Goal: Ask a question: Seek information or help from site administrators or community

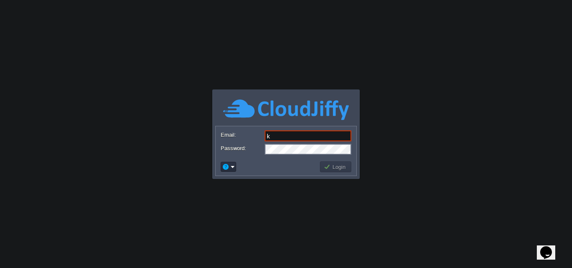
type input "[DOMAIN_NAME][EMAIL_ADDRESS][DOMAIN_NAME]"
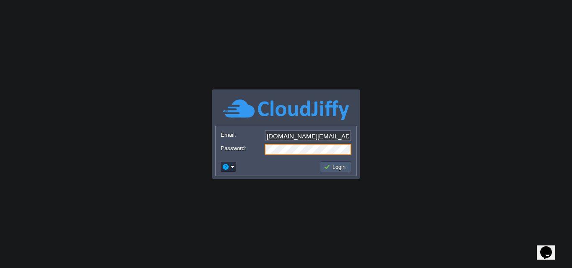
click at [345, 169] on button "Login" at bounding box center [336, 167] width 24 height 8
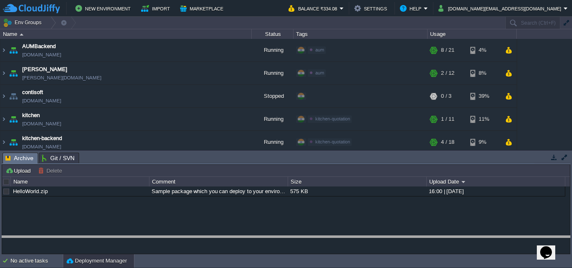
drag, startPoint x: 495, startPoint y: 155, endPoint x: 476, endPoint y: 244, distance: 91.2
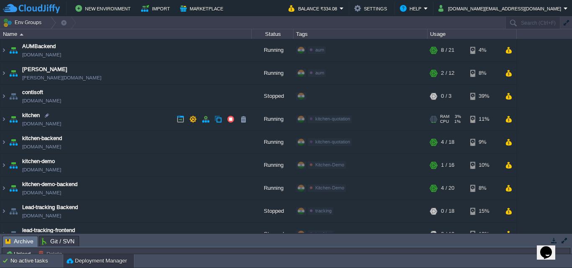
click at [40, 124] on link "[DOMAIN_NAME]" at bounding box center [41, 124] width 39 height 8
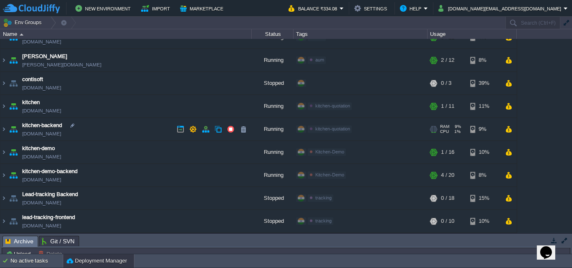
click at [38, 139] on td "kitchen-backend [DOMAIN_NAME]" at bounding box center [125, 129] width 251 height 23
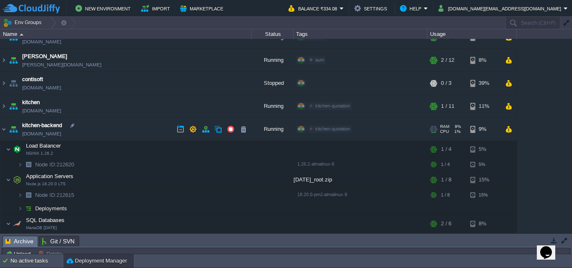
click at [39, 136] on link "[DOMAIN_NAME]" at bounding box center [41, 134] width 39 height 8
click at [40, 112] on link "[DOMAIN_NAME]" at bounding box center [41, 111] width 39 height 8
click at [1, 129] on img at bounding box center [3, 129] width 7 height 23
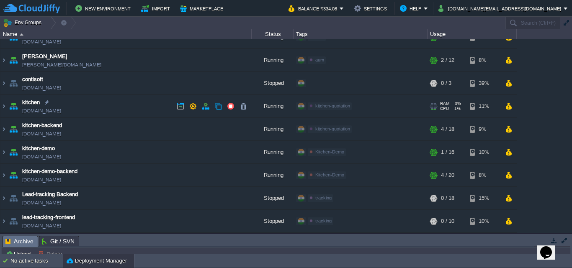
click at [33, 111] on link "[DOMAIN_NAME]" at bounding box center [41, 111] width 39 height 8
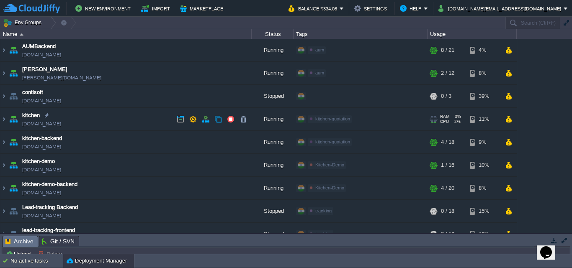
click at [41, 128] on link "[DOMAIN_NAME]" at bounding box center [41, 124] width 39 height 8
click at [38, 121] on link "[DOMAIN_NAME]" at bounding box center [41, 124] width 39 height 8
click at [424, 9] on button "Help" at bounding box center [412, 8] width 24 height 10
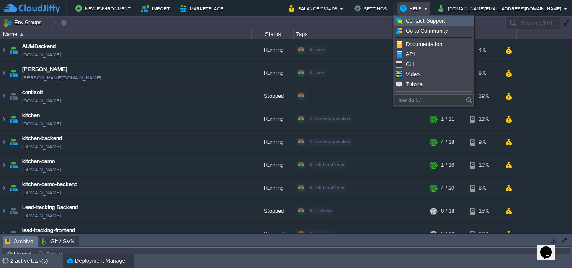
click at [433, 22] on span "Contact Support" at bounding box center [425, 21] width 39 height 6
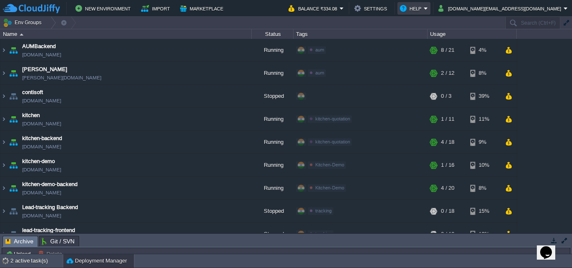
click at [430, 3] on td "Help" at bounding box center [413, 8] width 33 height 13
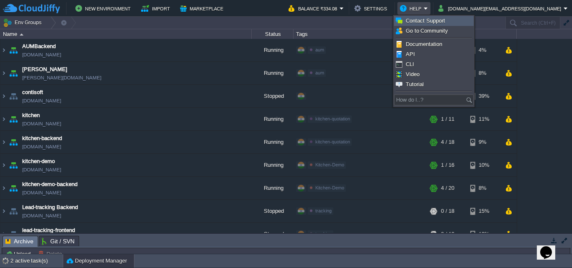
click at [427, 20] on span "Contact Support" at bounding box center [425, 21] width 39 height 6
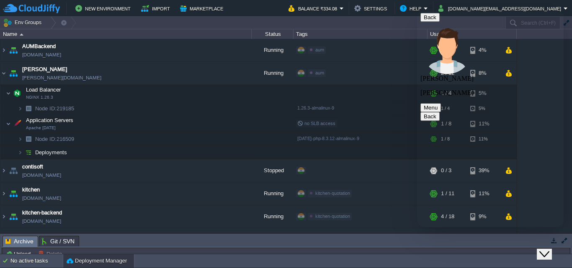
scroll to position [63, 0]
paste textarea "After updating both the Kitchen frontend and Kitchen backend, the login functio…"
type textarea "After updating both the Kitchen frontend and Kitchen backend, the login functio…"
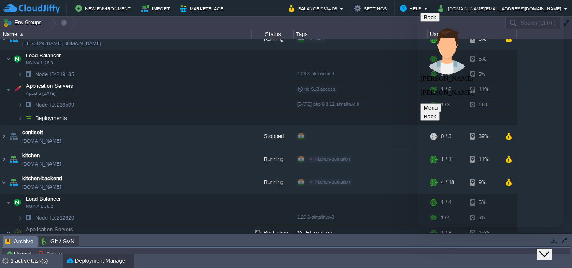
type textarea "[DOMAIN_NAME][EMAIL_ADDRESS][DOMAIN_NAME]"
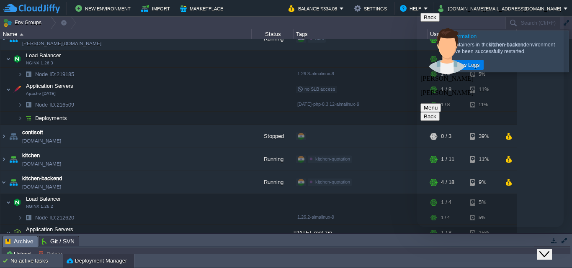
scroll to position [214, 0]
type textarea "hello"
type textarea "already create but no reply"
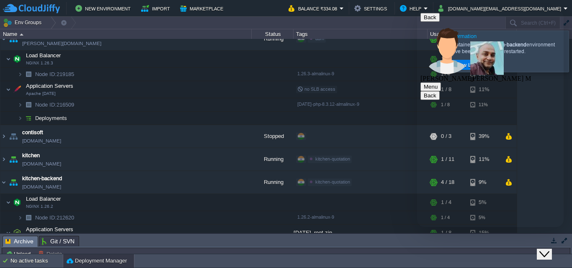
scroll to position [409, 0]
click at [470, 41] on img "Amol M" at bounding box center [486, 57] width 33 height 33
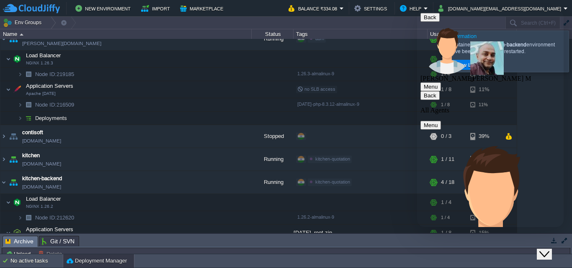
click at [424, 93] on icon "button" at bounding box center [424, 96] width 0 height 6
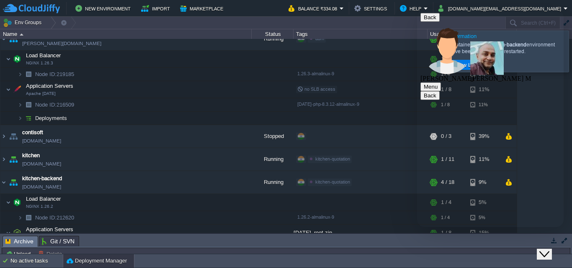
scroll to position [440, 0]
drag, startPoint x: 457, startPoint y: 61, endPoint x: 534, endPoint y: 106, distance: 89.5
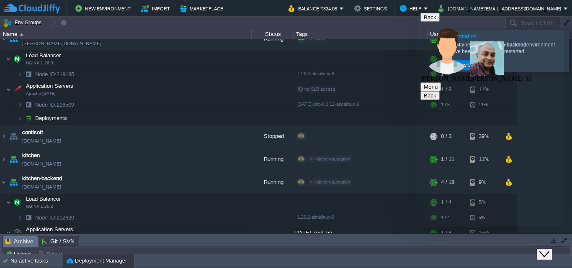
drag, startPoint x: 458, startPoint y: 60, endPoint x: 497, endPoint y: 104, distance: 58.5
copy span "After updating both the Kitchen frontend and Kitchen backend, the login functio…"
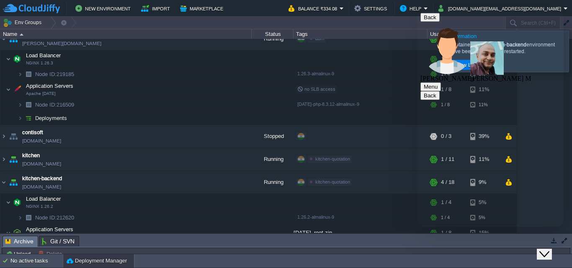
scroll to position [440, 0]
paste textarea "After updating both the Kitchen frontend and Kitchen backend, the login functio…"
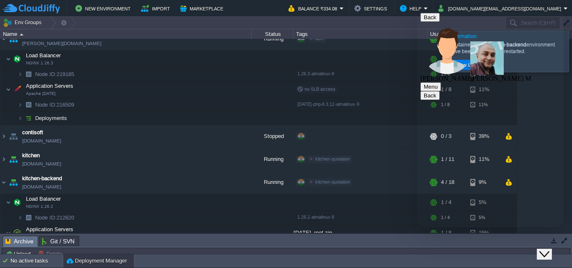
type textarea "After updating both the Kitchen frontend and Kitchen backend, the login functio…"
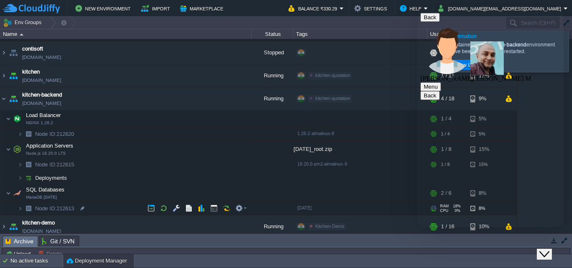
click at [39, 211] on span "Node ID:" at bounding box center [45, 209] width 21 height 6
click at [31, 211] on img at bounding box center [29, 208] width 12 height 13
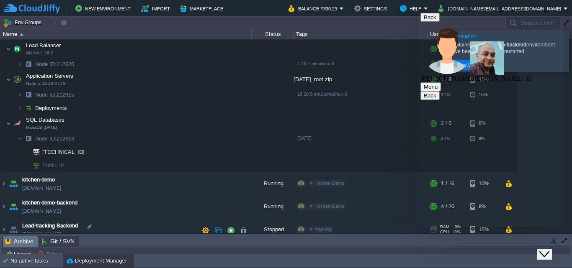
scroll to position [219, 0]
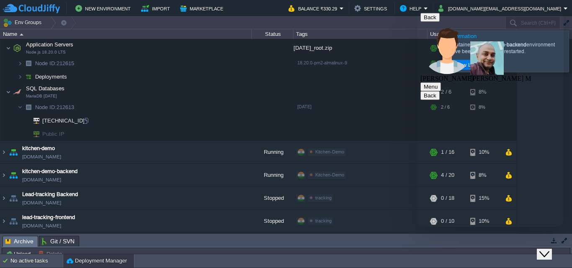
click at [63, 124] on span "[TECHNICAL_ID]" at bounding box center [63, 120] width 44 height 13
click at [95, 121] on td "[TECHNICAL_ID]" at bounding box center [125, 120] width 251 height 13
click at [87, 124] on div at bounding box center [86, 121] width 8 height 8
drag, startPoint x: 449, startPoint y: 139, endPoint x: 502, endPoint y: 191, distance: 73.7
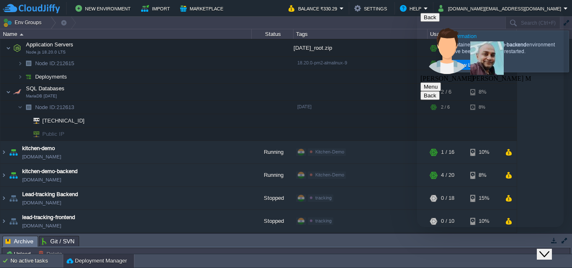
copy span "You should check connectivity of the database, we have discussed this issue mor…"
click at [53, 119] on span "[TECHNICAL_ID]" at bounding box center [63, 120] width 44 height 13
click at [44, 86] on span "SQL Databases" at bounding box center [45, 88] width 41 height 7
click at [549, 255] on button "Close Chat This icon closes the chat window." at bounding box center [544, 254] width 15 height 11
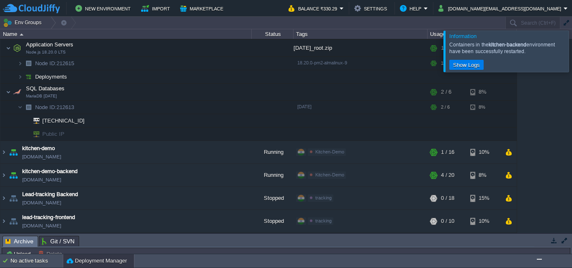
click at [572, 57] on div at bounding box center [582, 51] width 0 height 41
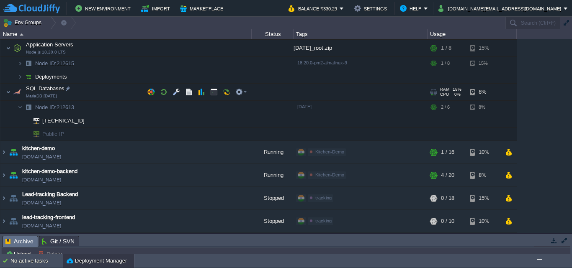
click at [38, 90] on span "SQL Databases" at bounding box center [45, 88] width 41 height 7
click at [173, 93] on button "button" at bounding box center [177, 92] width 8 height 8
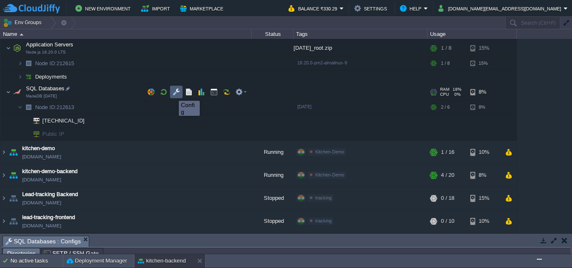
scroll to position [15, 0]
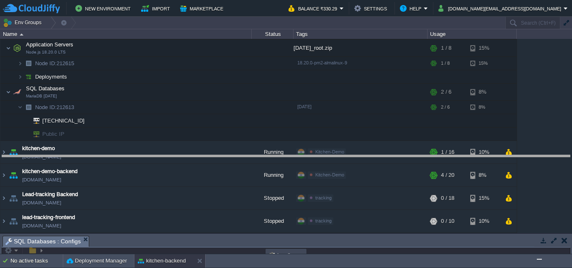
drag, startPoint x: 185, startPoint y: 243, endPoint x: 241, endPoint y: 162, distance: 98.1
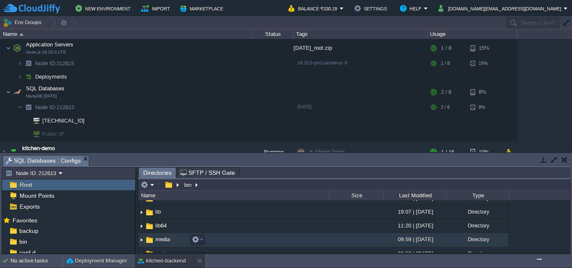
scroll to position [84, 0]
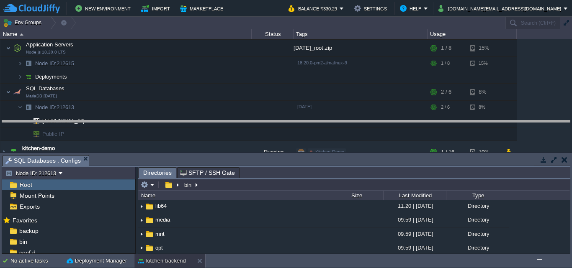
drag, startPoint x: 231, startPoint y: 163, endPoint x: 254, endPoint y: 128, distance: 41.7
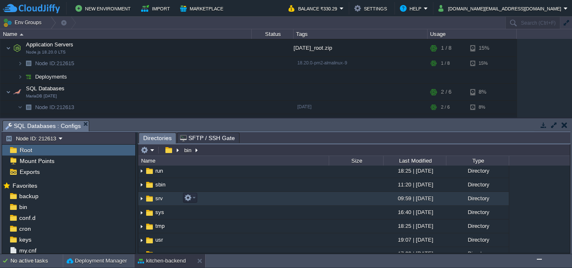
scroll to position [0, 0]
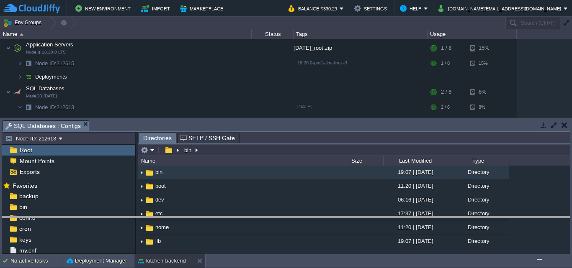
drag, startPoint x: 265, startPoint y: 129, endPoint x: 252, endPoint y: 225, distance: 96.8
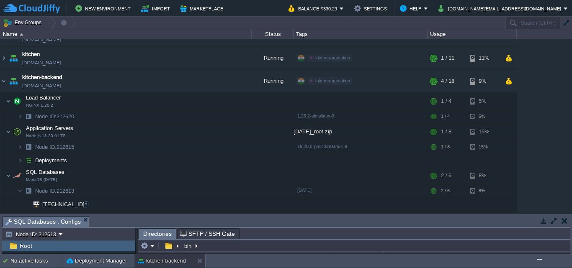
scroll to position [219, 0]
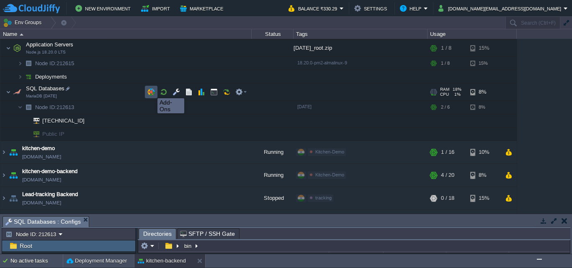
click at [148, 90] on button "button" at bounding box center [151, 92] width 8 height 8
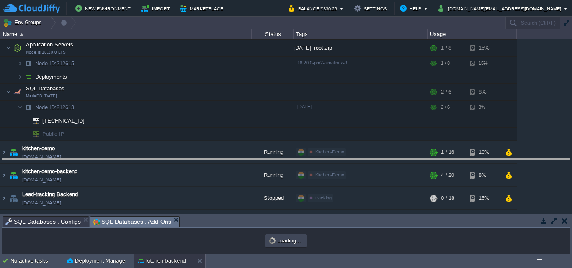
drag, startPoint x: 195, startPoint y: 221, endPoint x: 220, endPoint y: 161, distance: 64.9
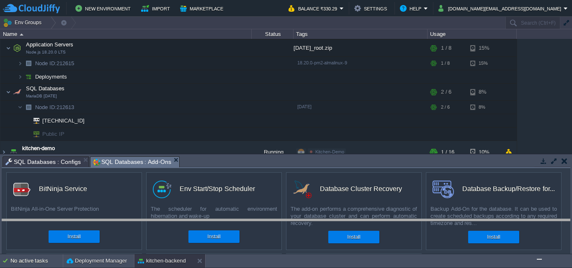
drag, startPoint x: 196, startPoint y: 158, endPoint x: 186, endPoint y: 221, distance: 63.5
click at [186, 221] on body "New Environment Import Marketplace Bonus ₹0.00 Upgrade Account Balance ₹330.29 …" at bounding box center [286, 134] width 572 height 268
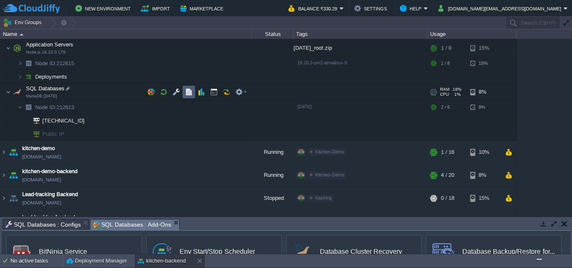
click at [192, 94] on button "button" at bounding box center [189, 92] width 8 height 8
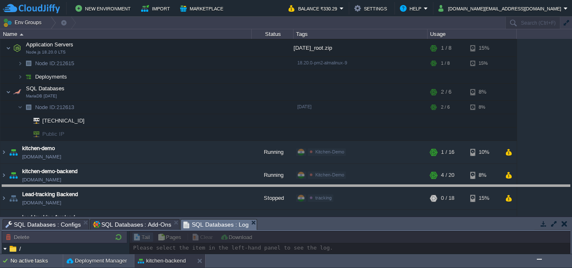
drag, startPoint x: 278, startPoint y: 227, endPoint x: 288, endPoint y: 191, distance: 37.0
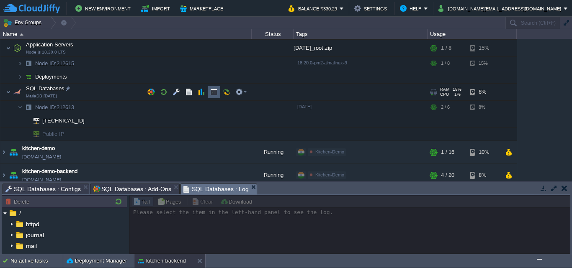
click at [219, 95] on td at bounding box center [214, 92] width 13 height 13
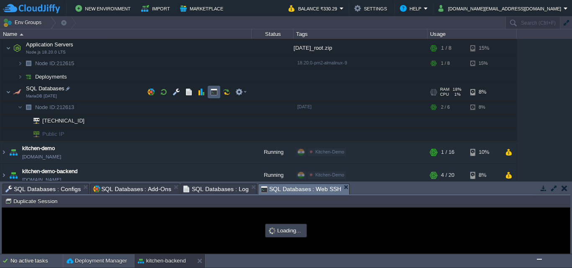
scroll to position [0, 0]
type input "#000000"
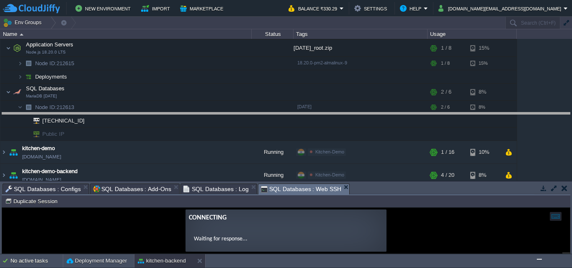
drag, startPoint x: 361, startPoint y: 189, endPoint x: 387, endPoint y: 118, distance: 75.8
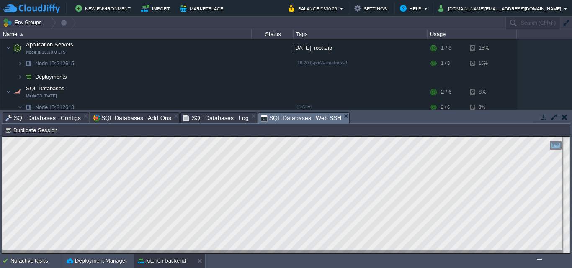
click at [296, 118] on span "SQL Databases : Web SSH" at bounding box center [301, 118] width 81 height 10
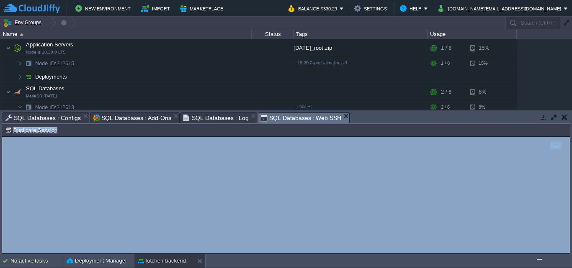
click at [211, 118] on span "SQL Databases : Log" at bounding box center [215, 118] width 65 height 10
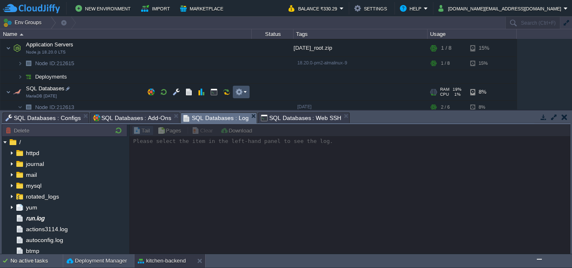
click at [241, 95] on button "button" at bounding box center [239, 92] width 8 height 8
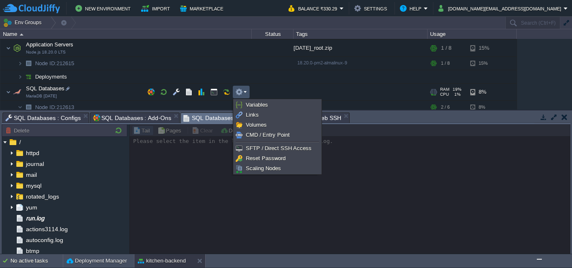
click at [293, 193] on div at bounding box center [349, 189] width 441 height 130
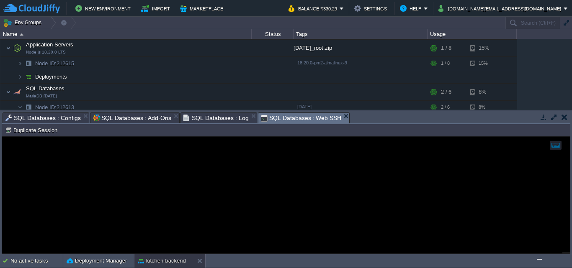
click at [293, 115] on span "SQL Databases : Web SSH" at bounding box center [301, 118] width 81 height 10
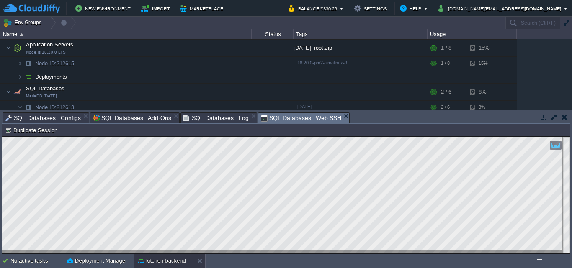
click at [539, 260] on img "Chat widget" at bounding box center [539, 260] width 0 height 0
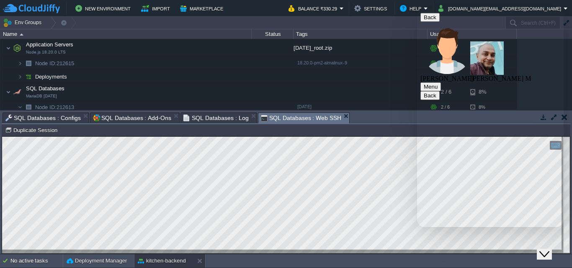
drag, startPoint x: 518, startPoint y: 214, endPoint x: 510, endPoint y: 217, distance: 8.3
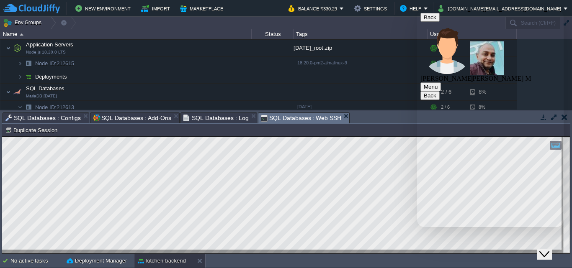
type textarea "yes sir this is last time please give me"
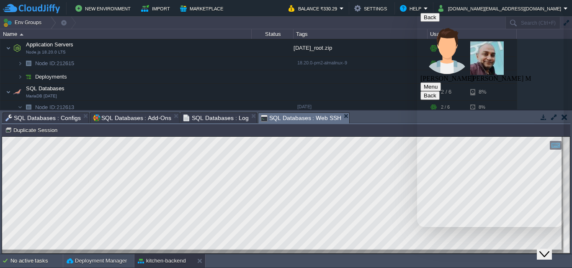
type textarea "i also generated the correct dist file"
click at [548, 251] on icon "Close Chat This icon closes the chat window." at bounding box center [544, 255] width 10 height 10
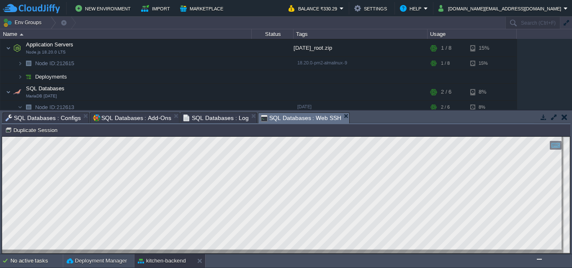
click at [563, 116] on button "button" at bounding box center [565, 117] width 6 height 8
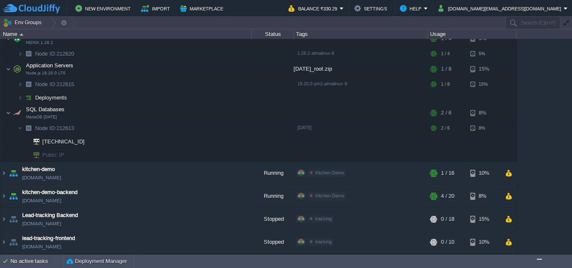
click at [539, 260] on img "Chat widget" at bounding box center [539, 260] width 0 height 0
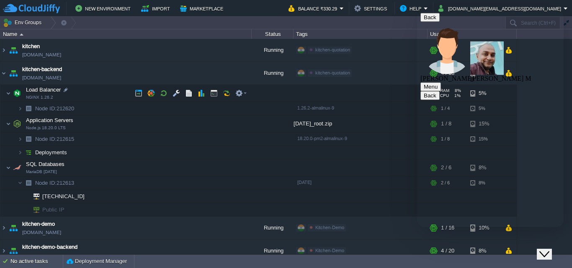
scroll to position [115, 0]
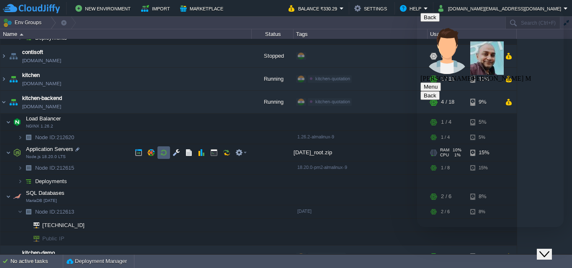
click at [159, 152] on td at bounding box center [163, 153] width 13 height 13
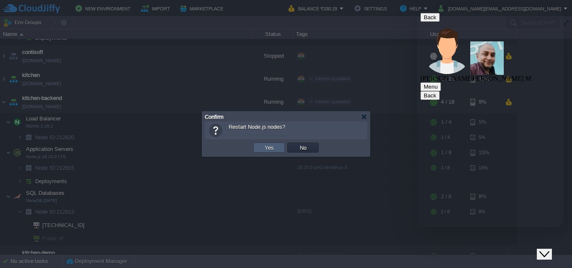
click at [269, 151] on button "Yes" at bounding box center [269, 148] width 14 height 8
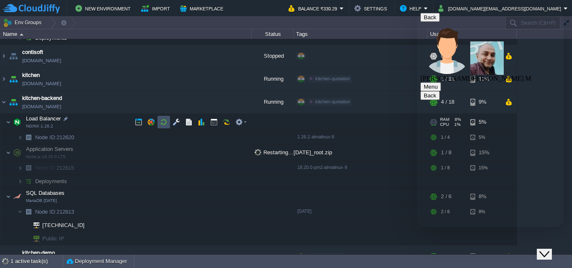
click at [160, 125] on button "button" at bounding box center [164, 122] width 8 height 8
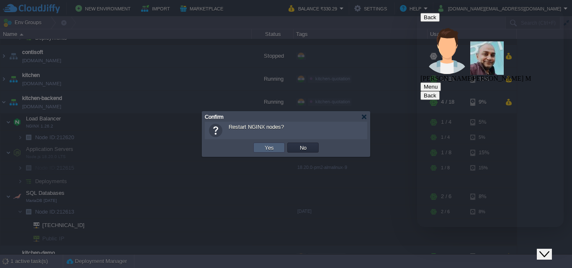
click at [261, 147] on td "Yes" at bounding box center [268, 148] width 31 height 10
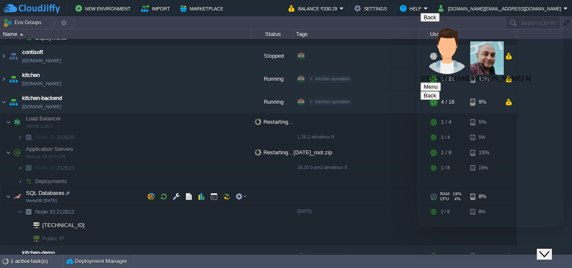
scroll to position [198, 0]
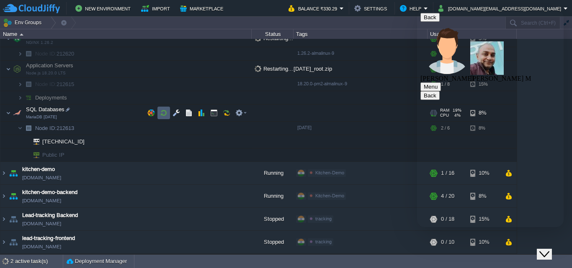
click at [167, 116] on button "button" at bounding box center [164, 113] width 8 height 8
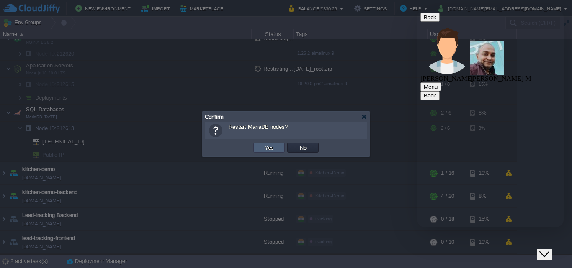
click at [277, 146] on td "Yes" at bounding box center [268, 148] width 31 height 10
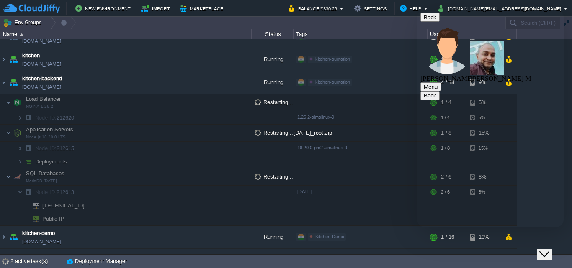
scroll to position [115, 0]
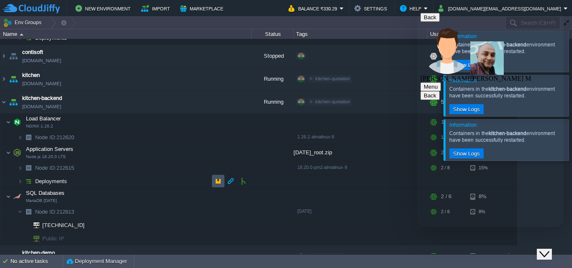
click at [217, 180] on button "button" at bounding box center [218, 182] width 8 height 8
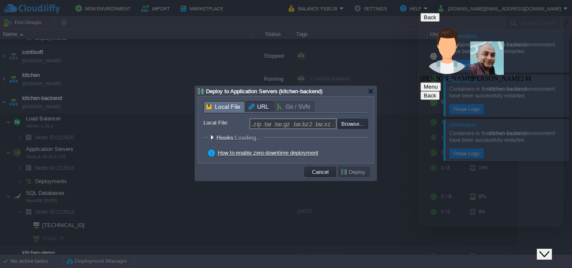
click at [110, 183] on div at bounding box center [286, 134] width 572 height 268
click at [321, 169] on td "Cancel" at bounding box center [319, 172] width 31 height 10
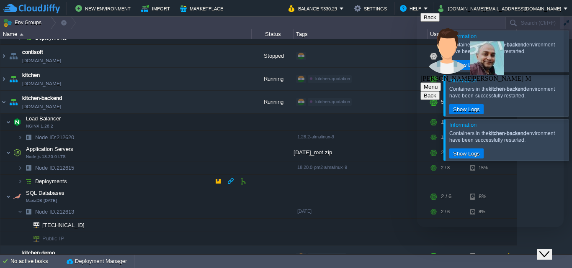
click at [59, 183] on span "Deployments" at bounding box center [51, 181] width 34 height 7
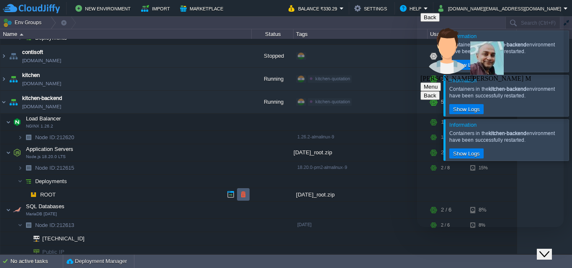
click at [247, 198] on td at bounding box center [243, 194] width 13 height 13
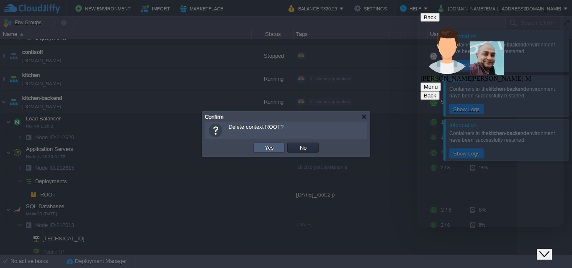
click at [266, 152] on button "Yes" at bounding box center [269, 148] width 14 height 8
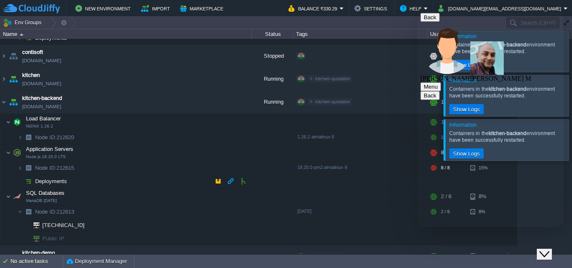
click at [172, 177] on td "Deployments" at bounding box center [125, 181] width 251 height 13
click at [212, 180] on td at bounding box center [218, 181] width 13 height 13
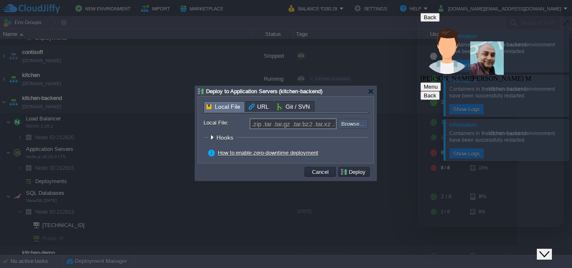
click at [357, 122] on input "file" at bounding box center [315, 124] width 106 height 10
type input "C:\fakepath\[DATE].zip"
type input "[DATE].zip"
click at [354, 177] on td "Deploy" at bounding box center [353, 172] width 31 height 10
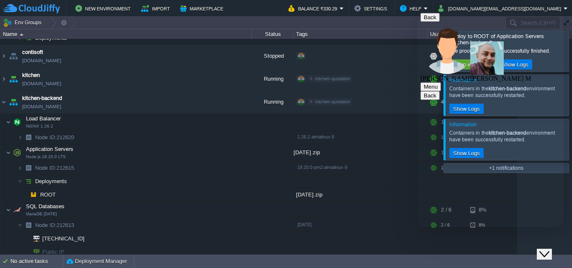
click at [543, 250] on div "Close Chat This icon closes the chat window." at bounding box center [544, 255] width 10 height 10
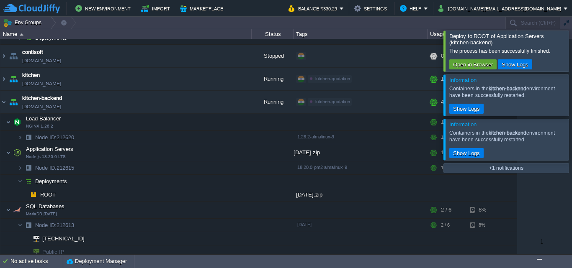
click at [572, 49] on div at bounding box center [582, 51] width 0 height 41
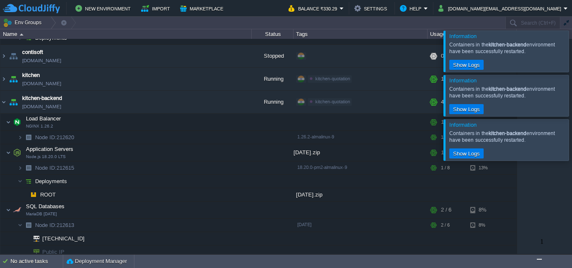
click at [572, 64] on div at bounding box center [582, 51] width 0 height 41
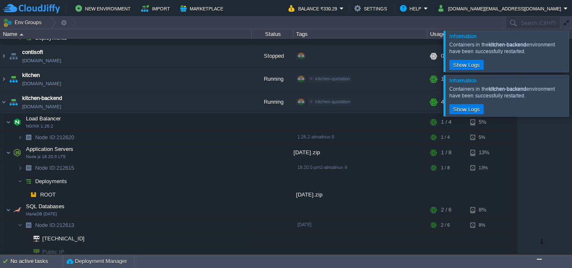
click at [572, 64] on div at bounding box center [582, 51] width 0 height 41
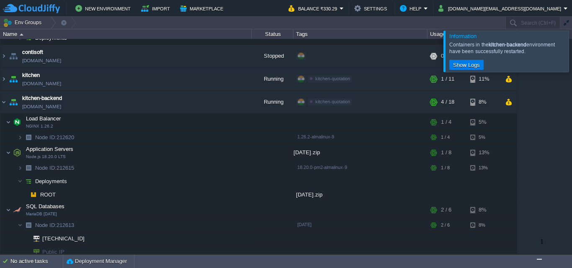
click at [572, 59] on div at bounding box center [582, 51] width 0 height 41
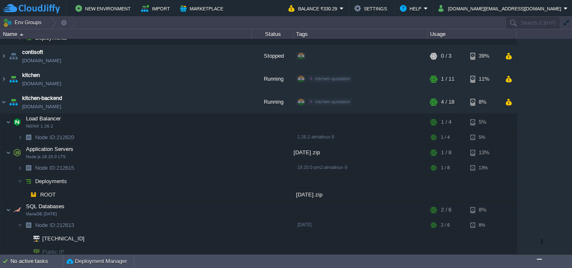
click at [539, 260] on img "Chat widget" at bounding box center [539, 260] width 0 height 0
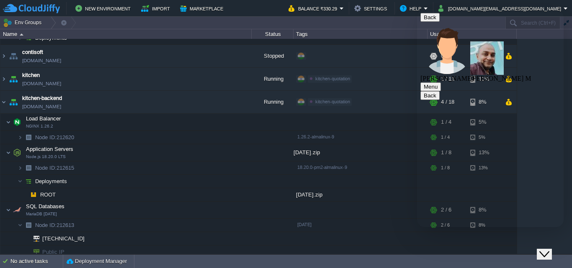
scroll to position [788, 0]
click at [160, 119] on td at bounding box center [163, 122] width 13 height 13
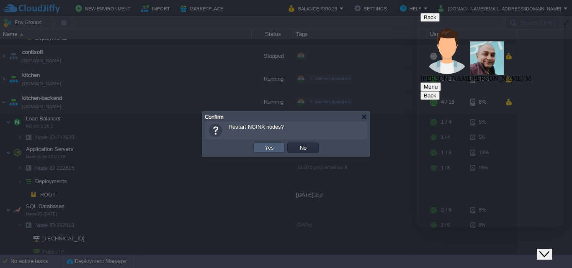
click at [275, 149] on button "Yes" at bounding box center [269, 148] width 14 height 8
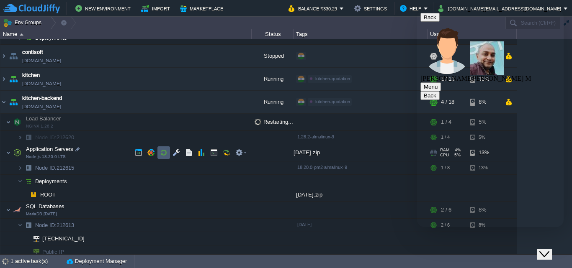
click at [158, 152] on td at bounding box center [163, 153] width 13 height 13
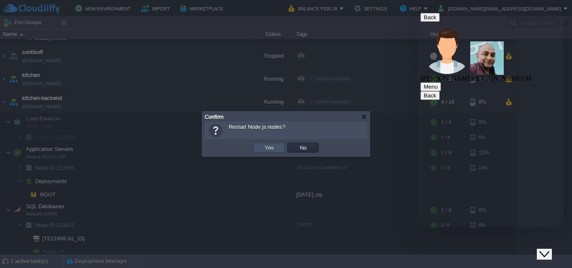
click at [266, 146] on button "Yes" at bounding box center [269, 148] width 14 height 8
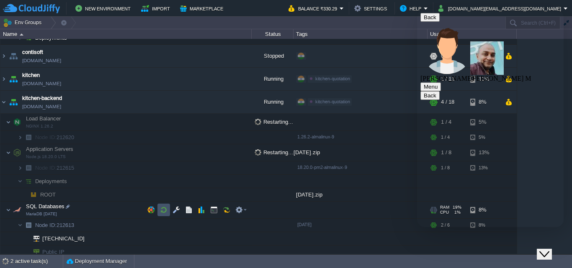
click at [161, 209] on button "button" at bounding box center [164, 210] width 8 height 8
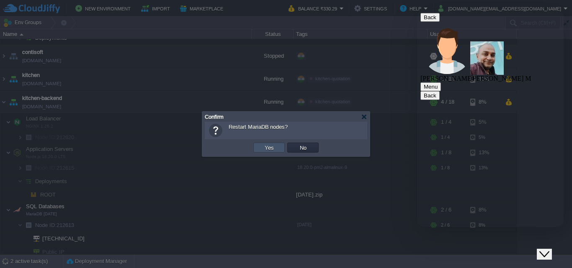
click at [267, 150] on button "Yes" at bounding box center [269, 148] width 14 height 8
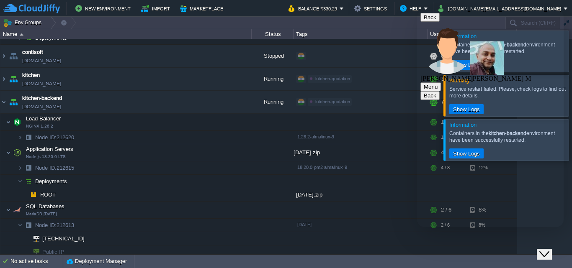
click at [1, 104] on img at bounding box center [3, 102] width 7 height 23
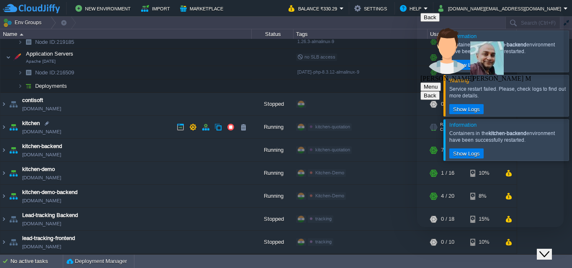
click at [33, 132] on link "[DOMAIN_NAME]" at bounding box center [41, 132] width 39 height 8
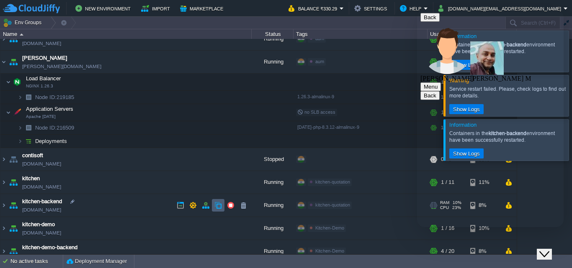
scroll to position [0, 0]
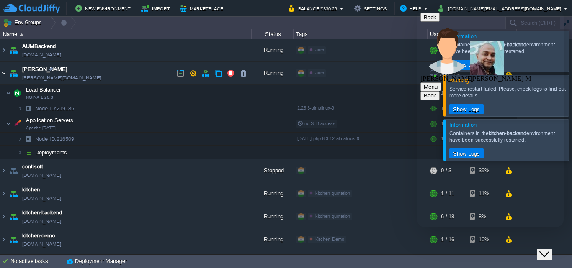
click at [4, 76] on img at bounding box center [3, 73] width 7 height 23
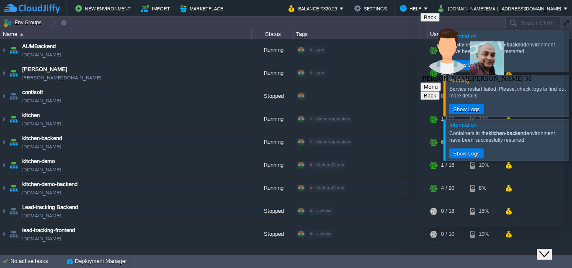
type textarea "i have a upload correct dist file and restart database, check iit"
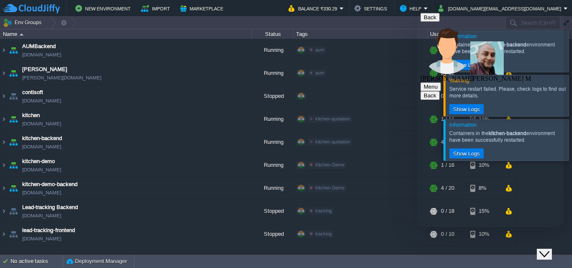
type textarea "h"
type textarea "ok"
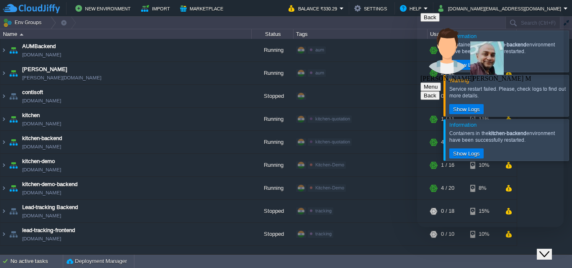
scroll to position [891, 0]
type textarea "no"
type textarea "g"
type textarea "d"
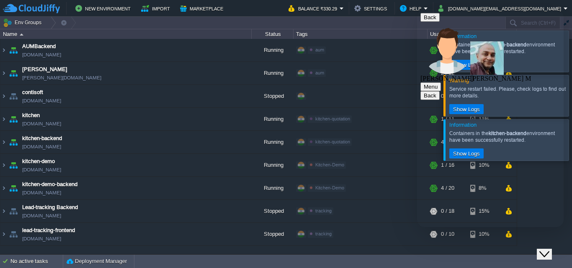
type textarea "h"
type textarea "can you check itself"
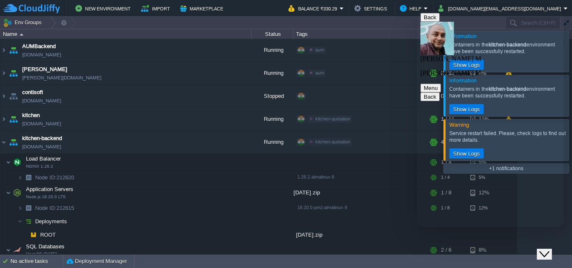
scroll to position [1108, 0]
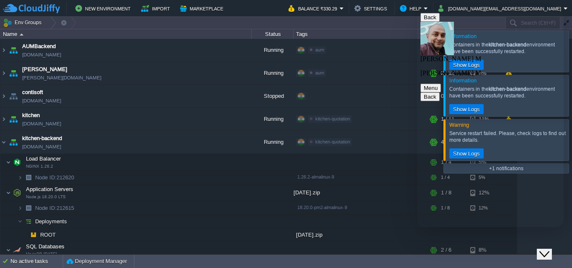
click at [549, 252] on button "Close Chat This icon closes the chat window." at bounding box center [544, 254] width 15 height 11
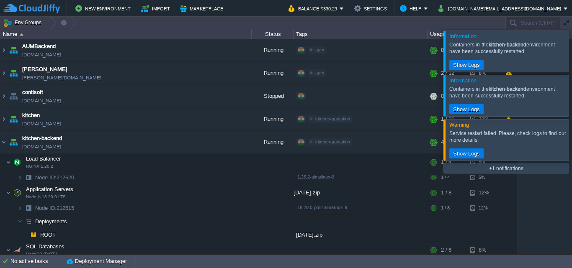
click at [572, 140] on div at bounding box center [582, 139] width 0 height 41
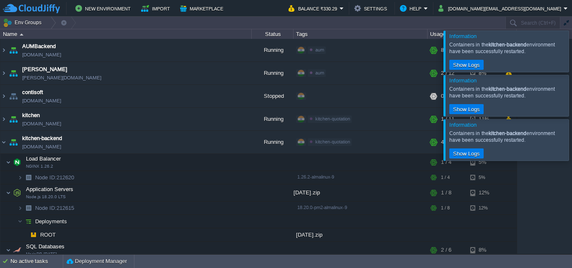
click at [572, 102] on div at bounding box center [582, 95] width 0 height 41
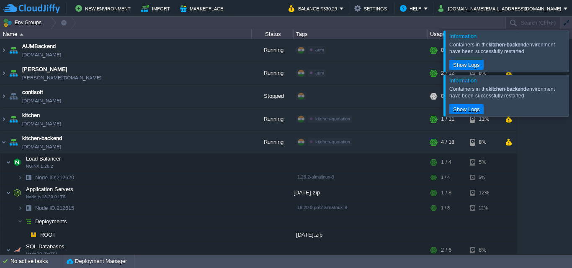
click at [572, 46] on div at bounding box center [582, 51] width 0 height 41
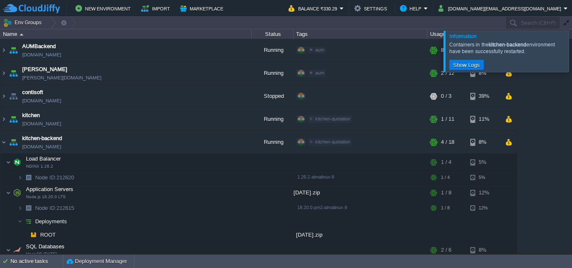
click at [572, 62] on div at bounding box center [582, 51] width 0 height 41
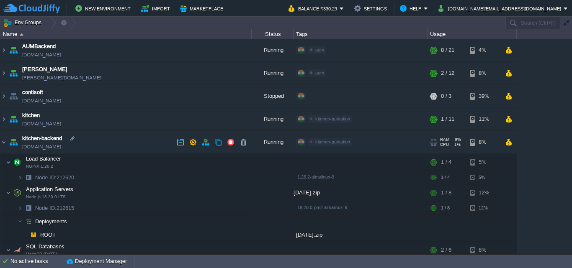
click at [8, 139] on img at bounding box center [14, 142] width 12 height 23
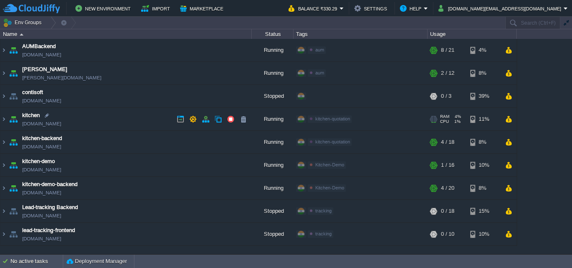
click at [32, 126] on link "[DOMAIN_NAME]" at bounding box center [41, 124] width 39 height 8
click at [5, 116] on img at bounding box center [3, 119] width 7 height 23
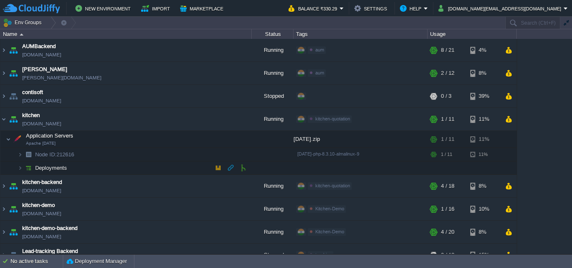
click at [48, 170] on span "Deployments" at bounding box center [51, 168] width 34 height 7
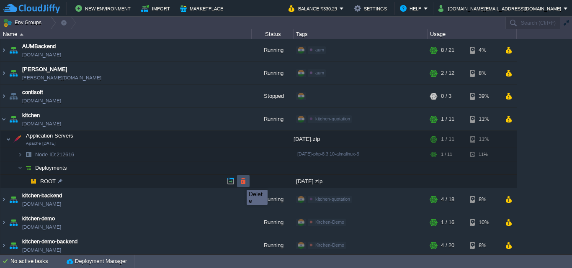
click at [240, 183] on button "button" at bounding box center [244, 182] width 8 height 8
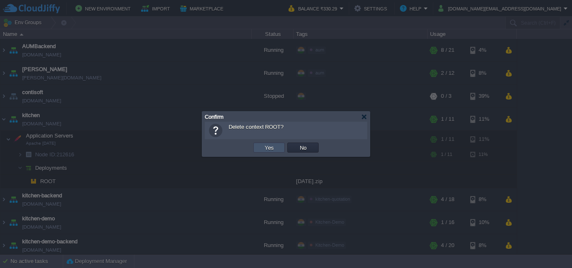
click at [269, 147] on button "Yes" at bounding box center [269, 148] width 14 height 8
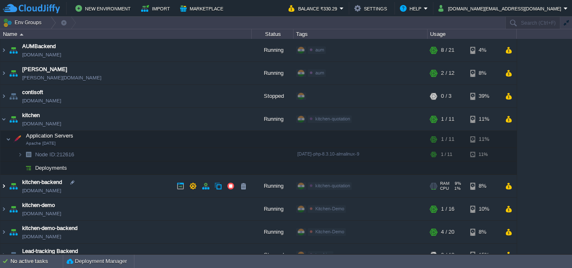
click at [3, 187] on img at bounding box center [3, 186] width 7 height 23
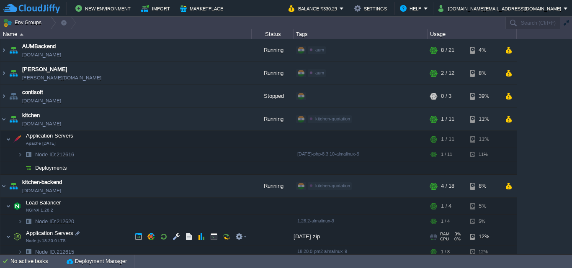
scroll to position [84, 0]
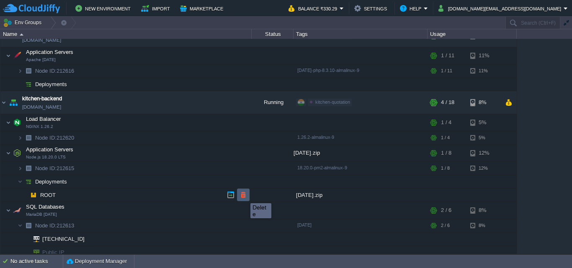
click at [244, 196] on button "button" at bounding box center [244, 195] width 8 height 8
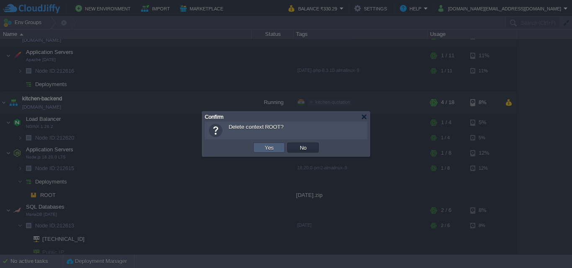
click at [265, 148] on button "Yes" at bounding box center [269, 148] width 14 height 8
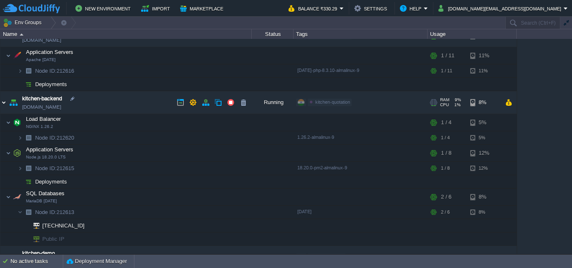
click at [2, 103] on img at bounding box center [3, 102] width 7 height 23
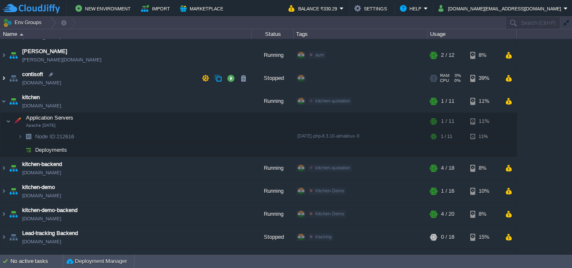
scroll to position [0, 0]
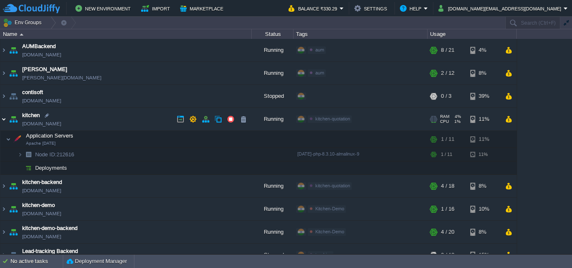
click at [1, 118] on img at bounding box center [3, 119] width 7 height 23
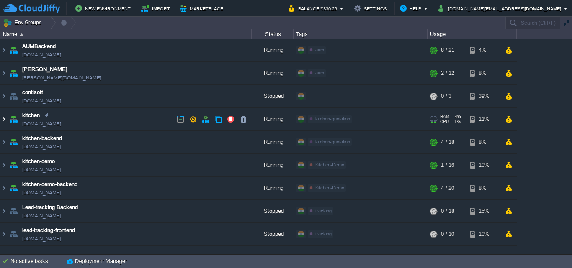
click at [3, 118] on img at bounding box center [3, 119] width 7 height 23
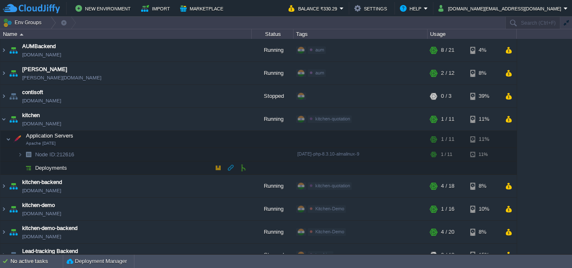
click at [40, 170] on span "Deployments" at bounding box center [51, 168] width 34 height 7
